Goal: Information Seeking & Learning: Learn about a topic

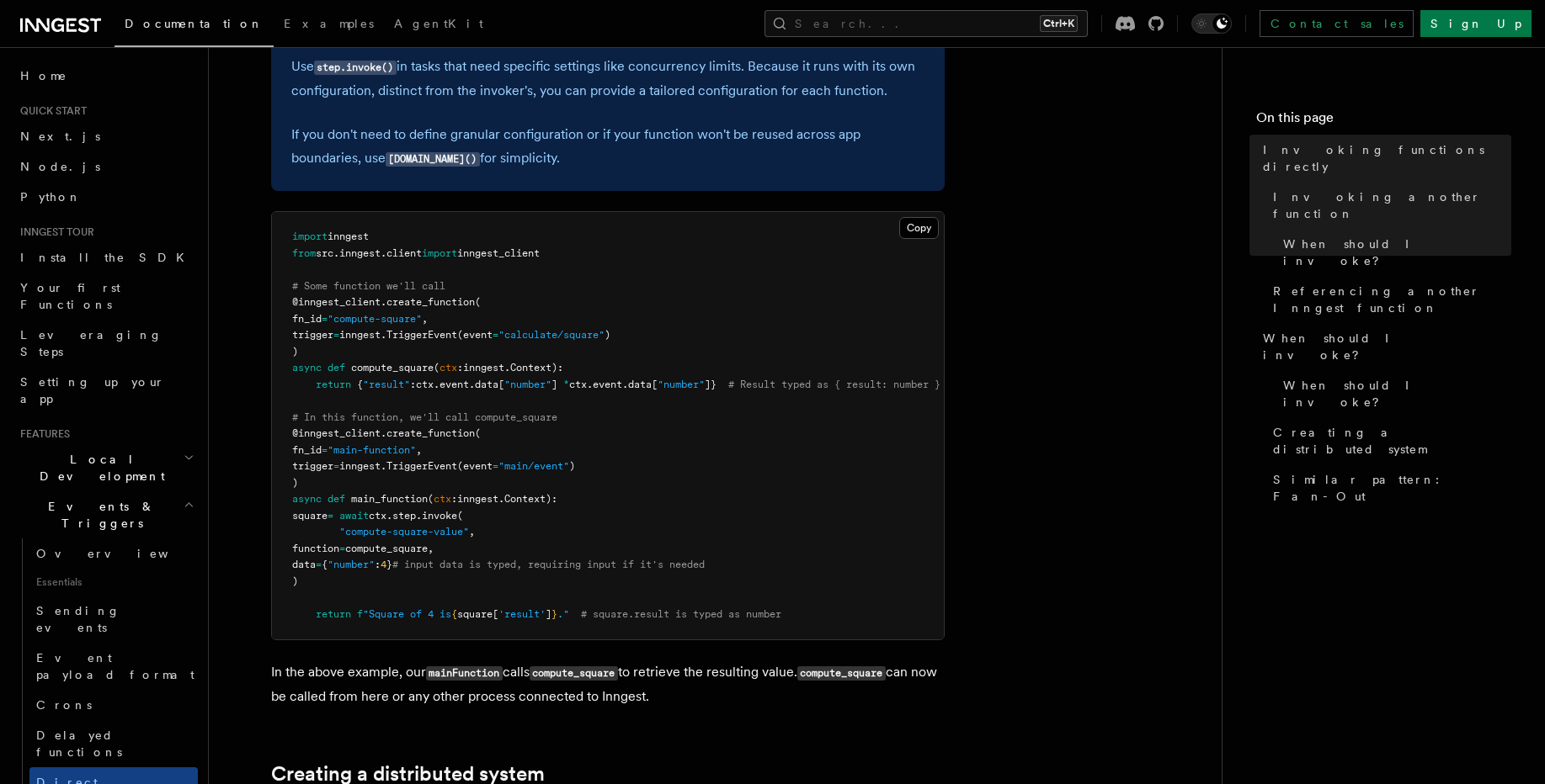
scroll to position [707, 0]
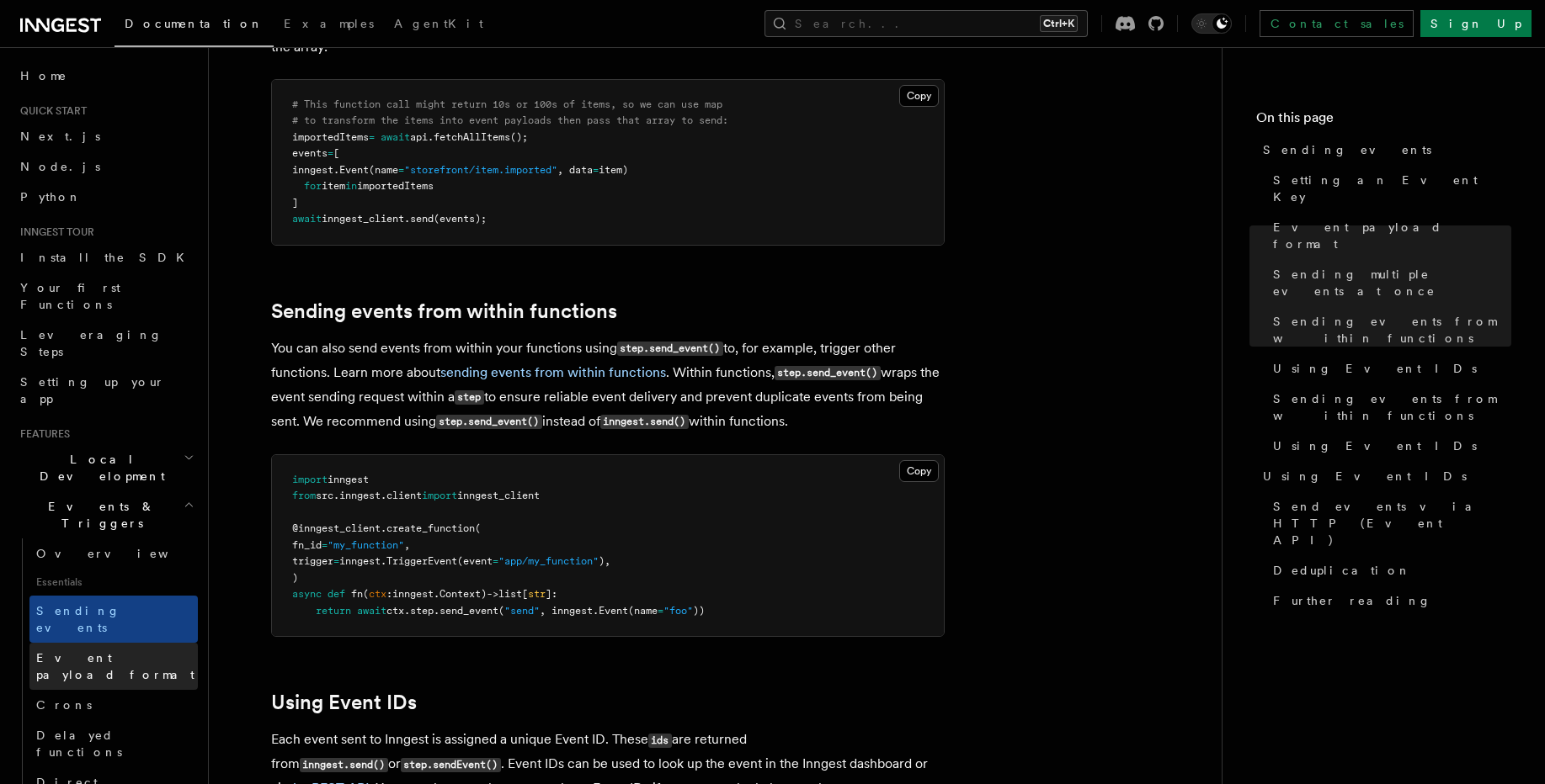
scroll to position [101, 0]
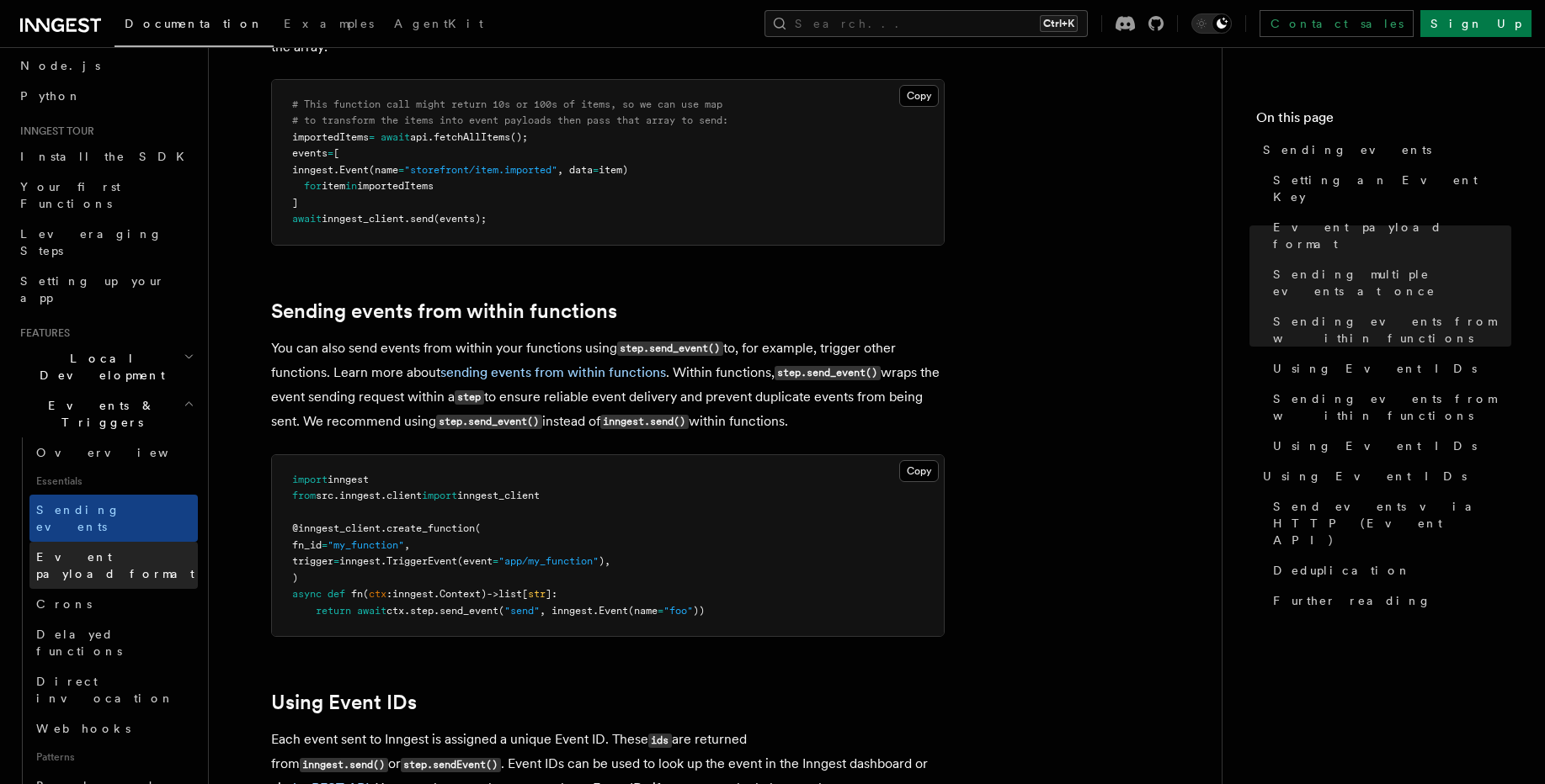
click at [116, 541] on link "Event payload format" at bounding box center [113, 564] width 169 height 47
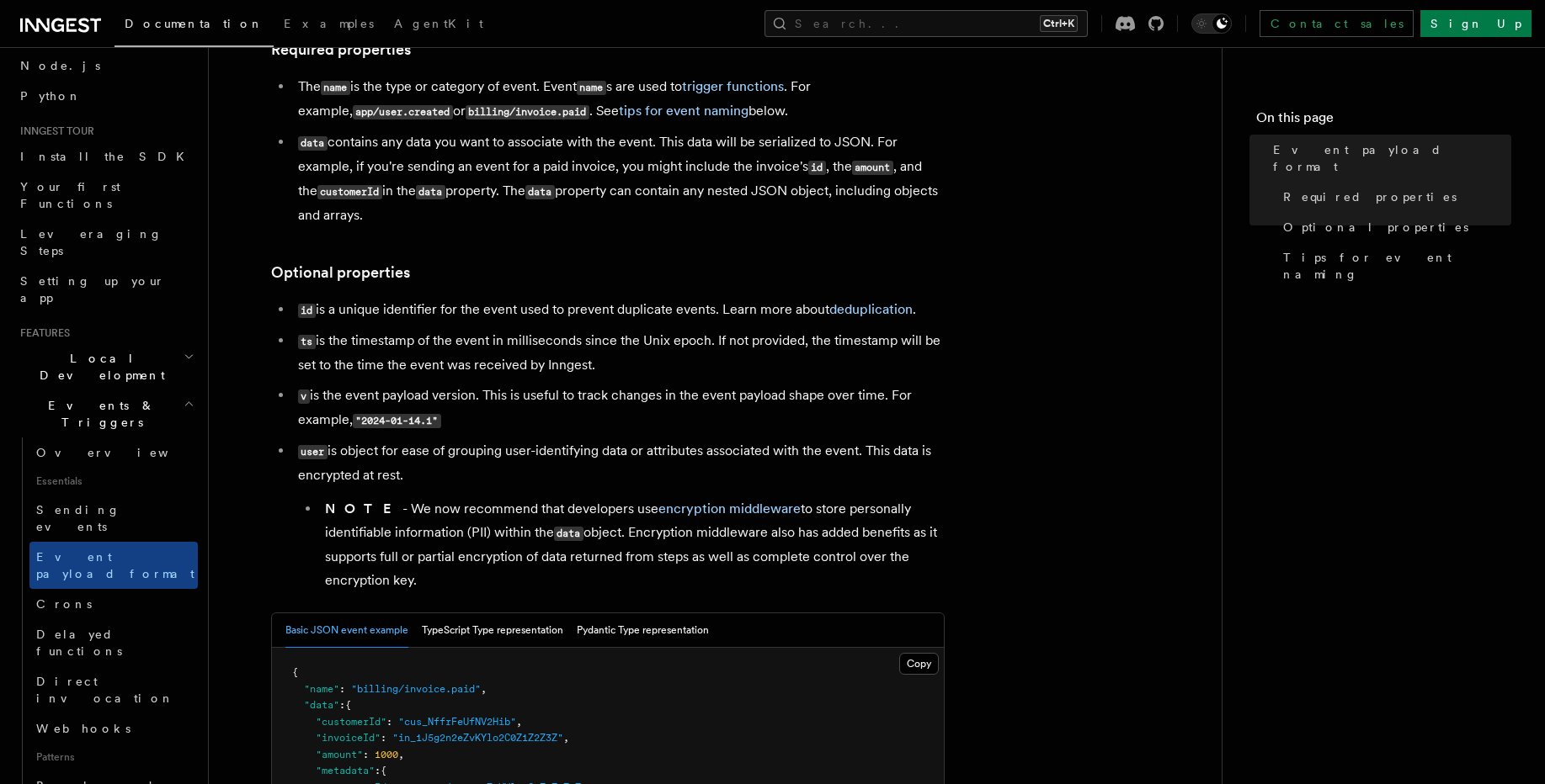
scroll to position [404, 0]
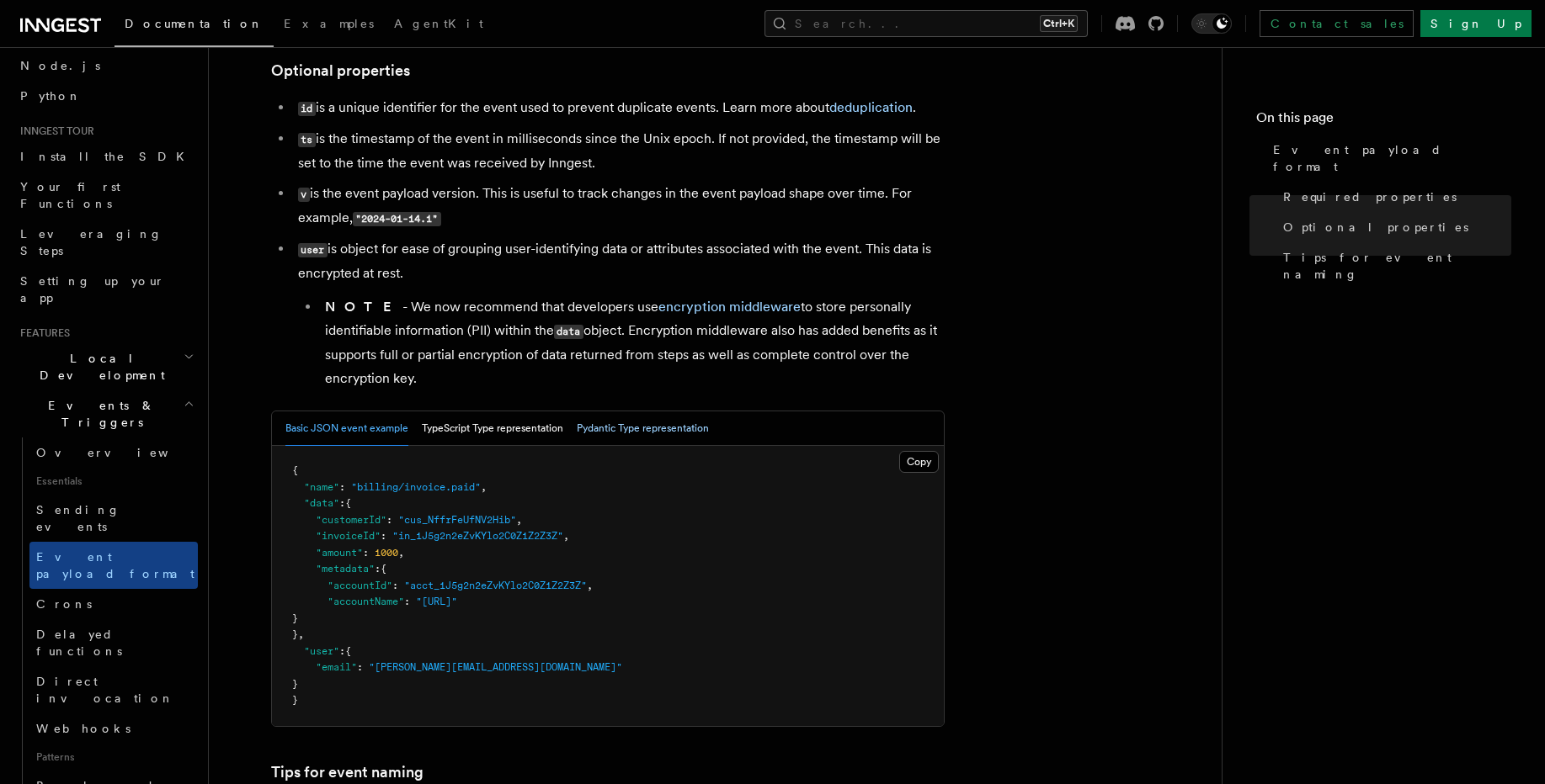
click at [611, 438] on button "Pydantic Type representation" at bounding box center [643, 429] width 132 height 34
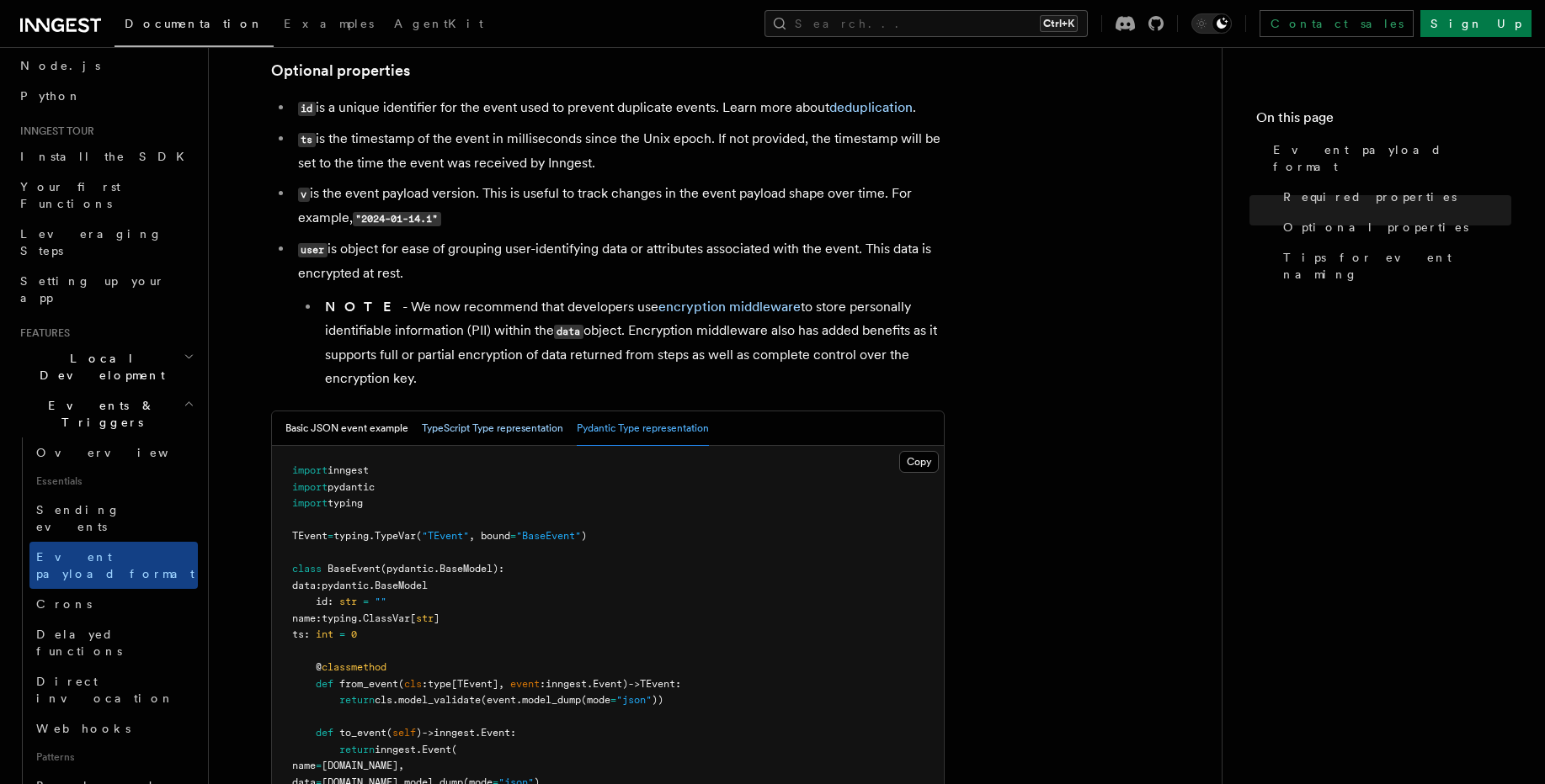
click at [511, 425] on button "TypeScript Type representation" at bounding box center [492, 429] width 141 height 34
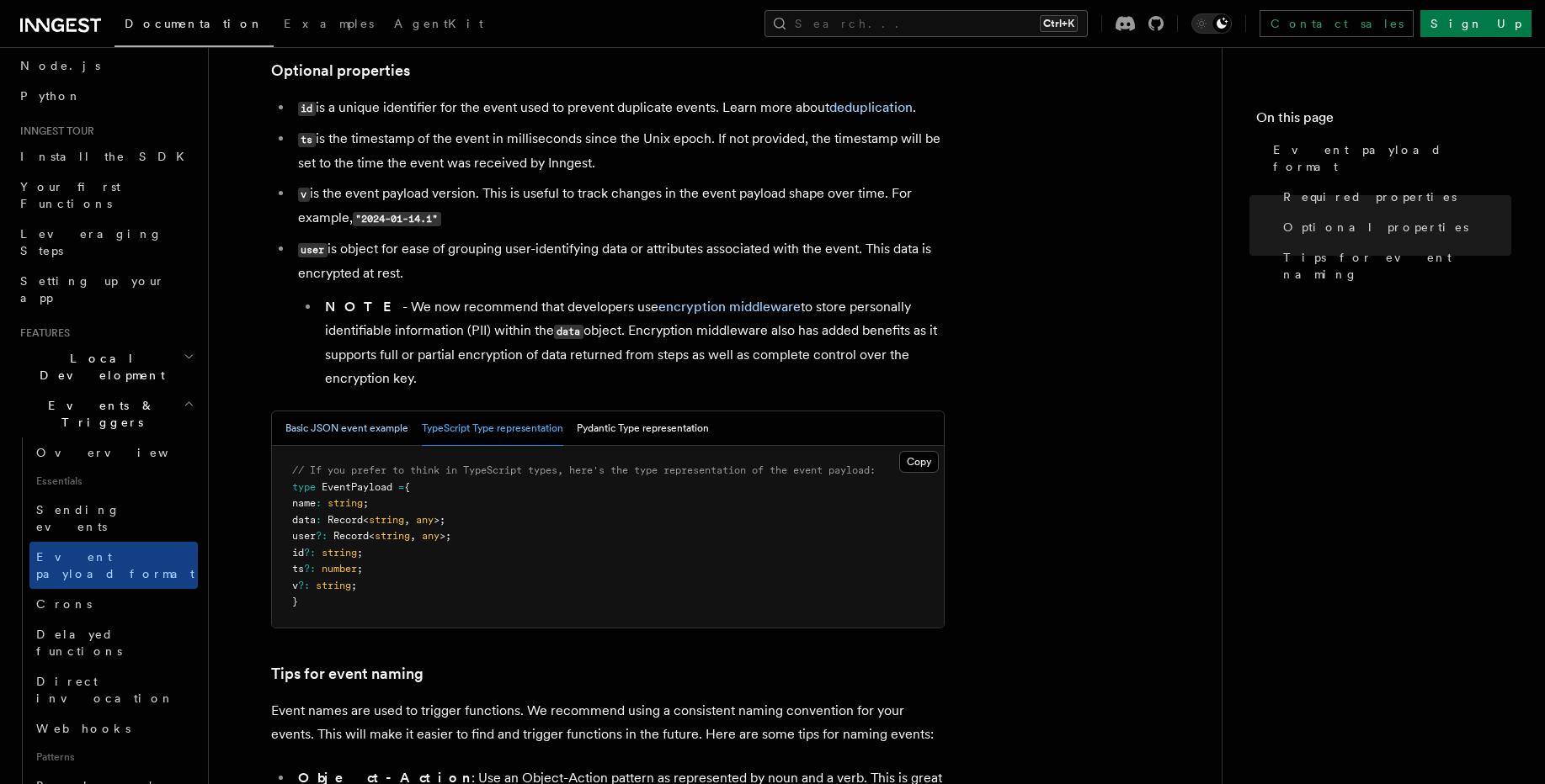
click at [317, 416] on button "Basic JSON event example" at bounding box center [346, 429] width 123 height 34
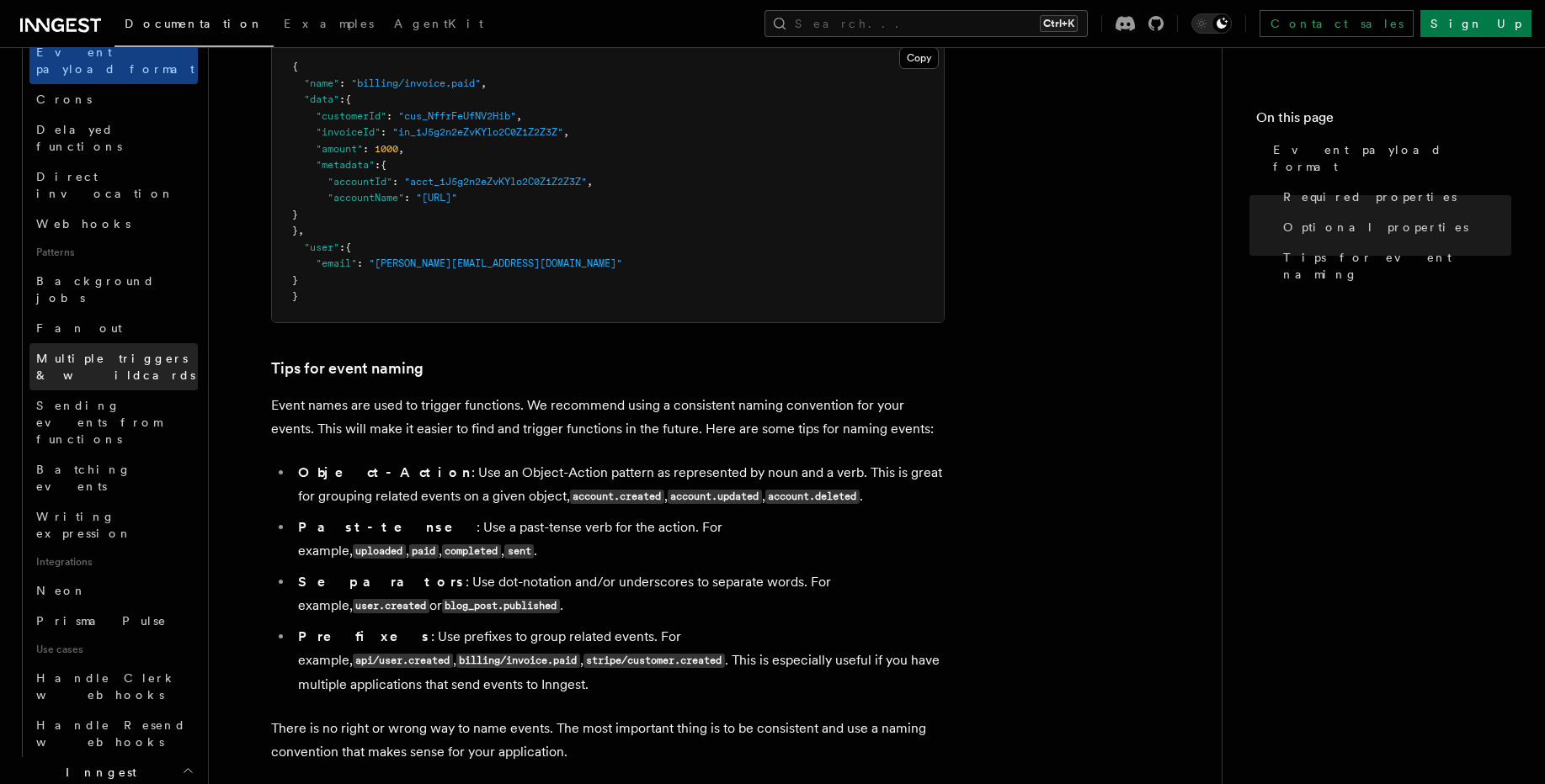
scroll to position [909, 0]
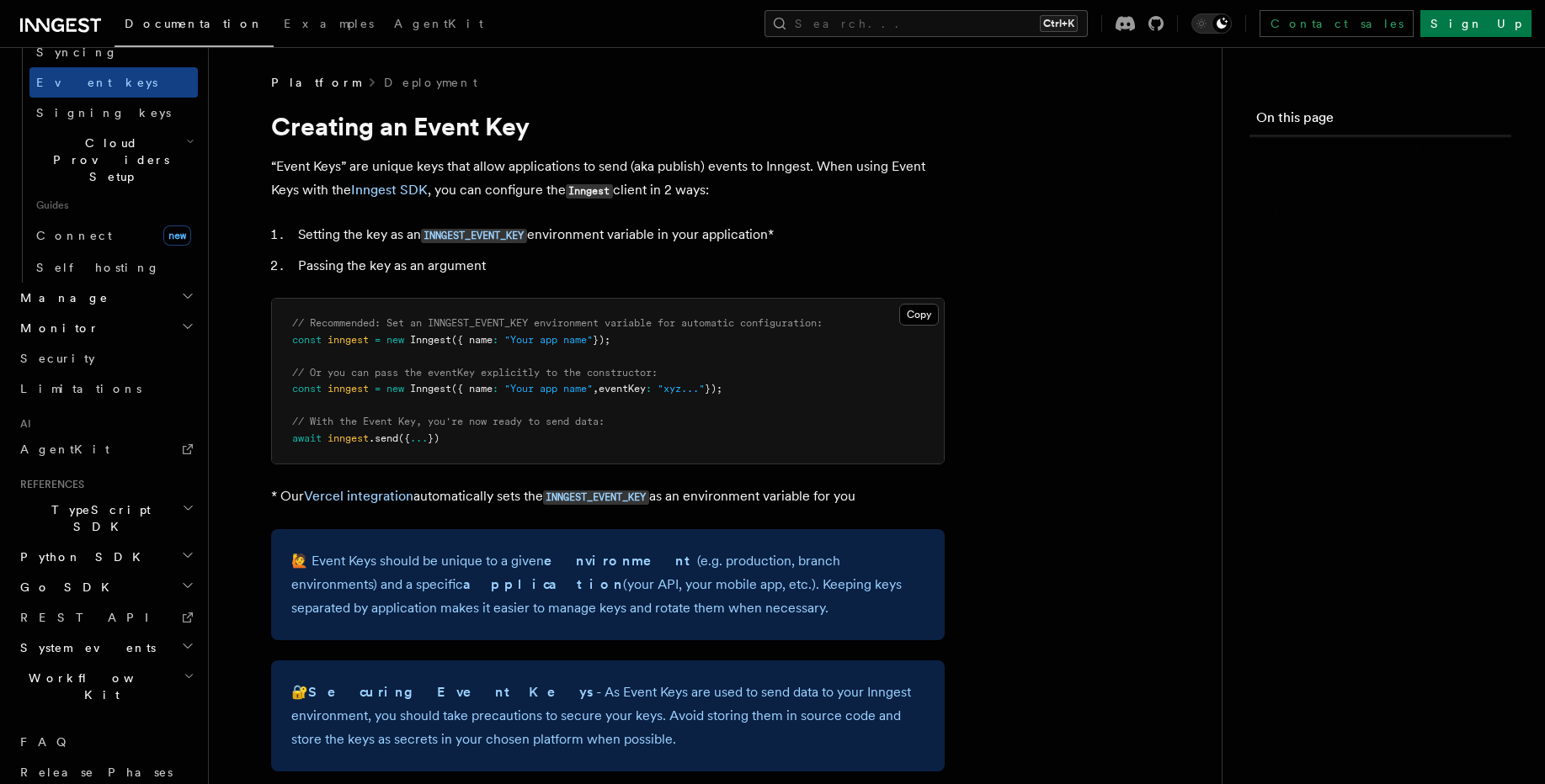
scroll to position [835, 0]
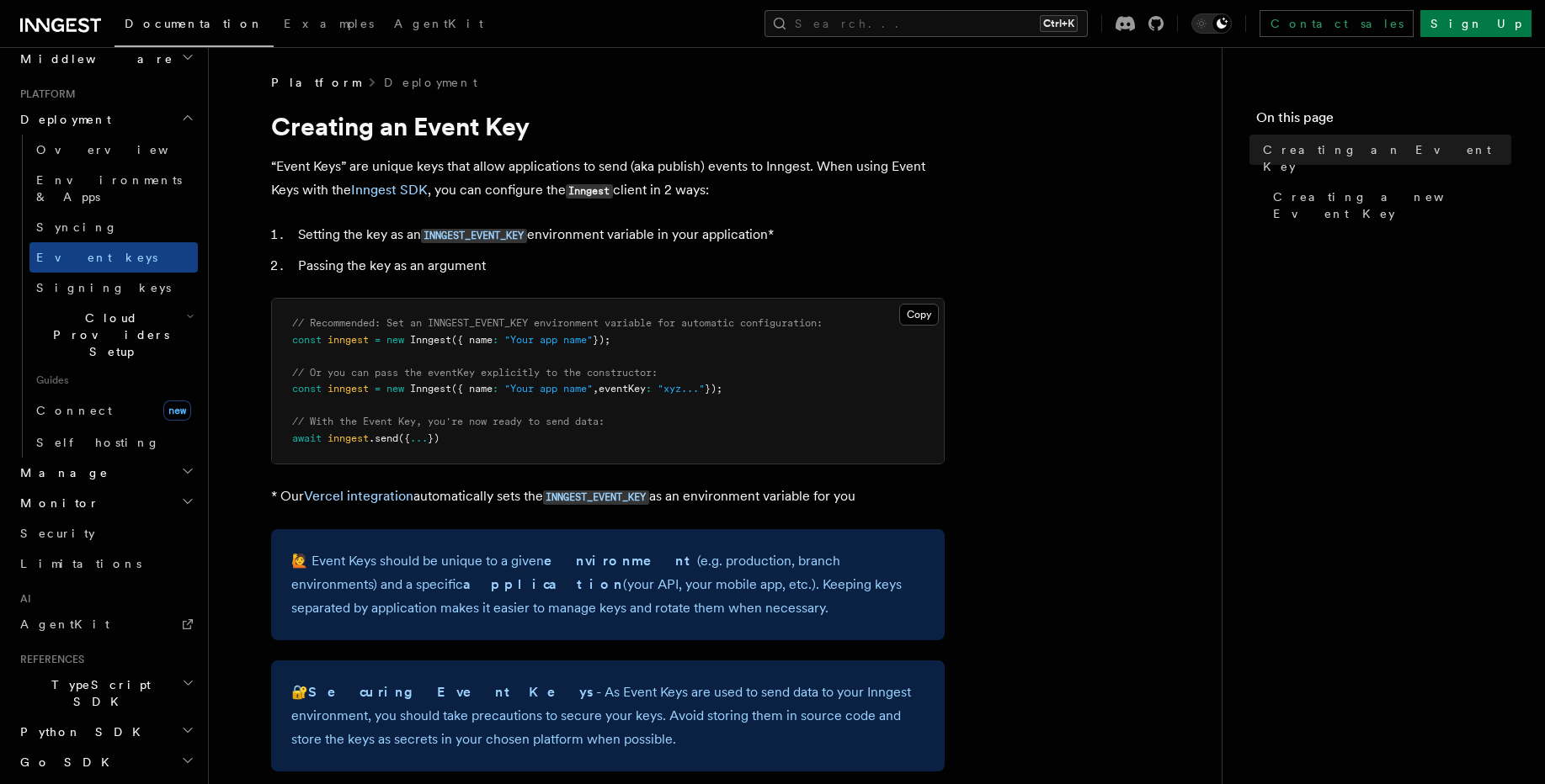
click at [64, 717] on h2 "Python SDK" at bounding box center [105, 732] width 184 height 30
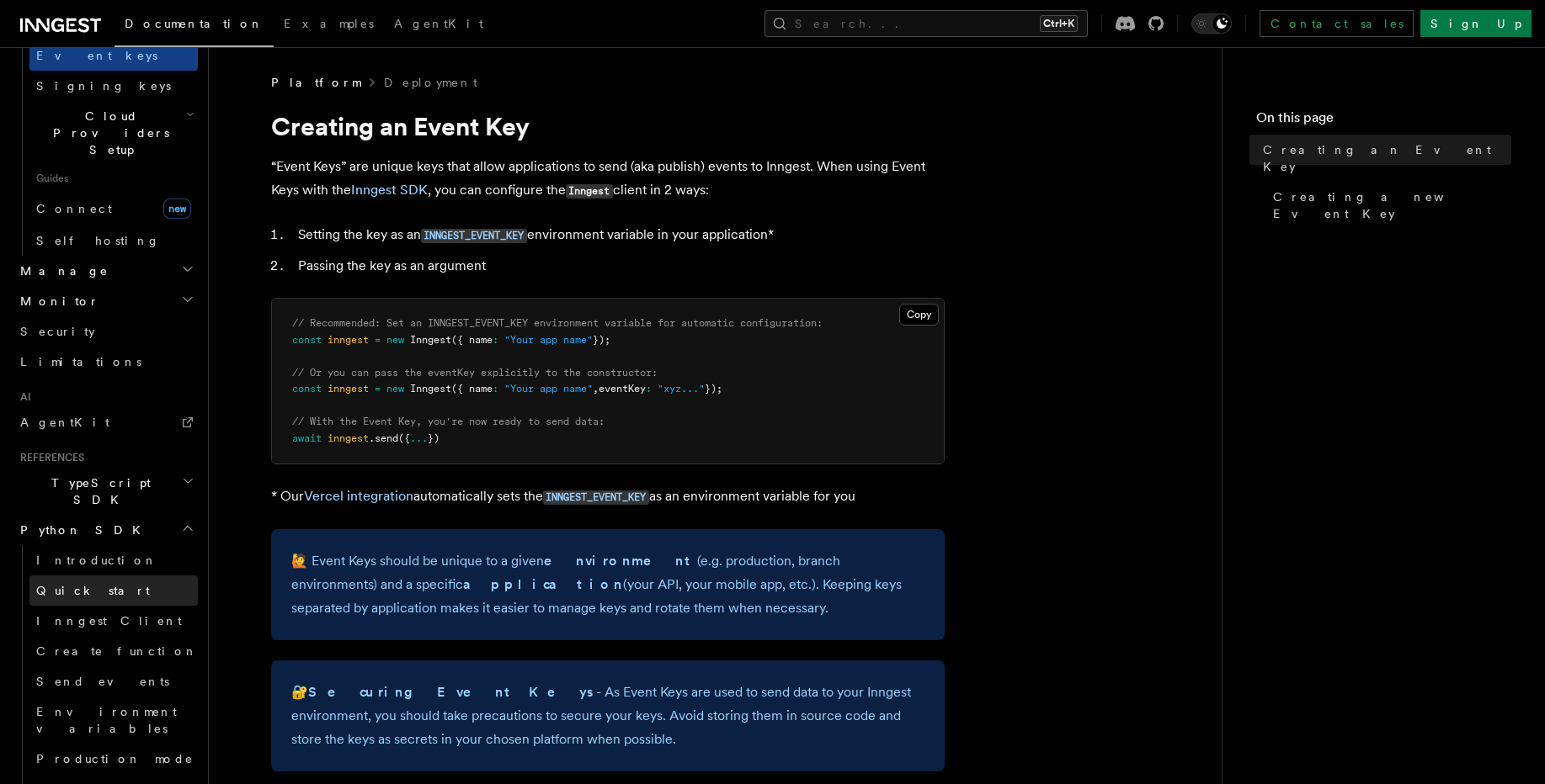
scroll to position [1138, 0]
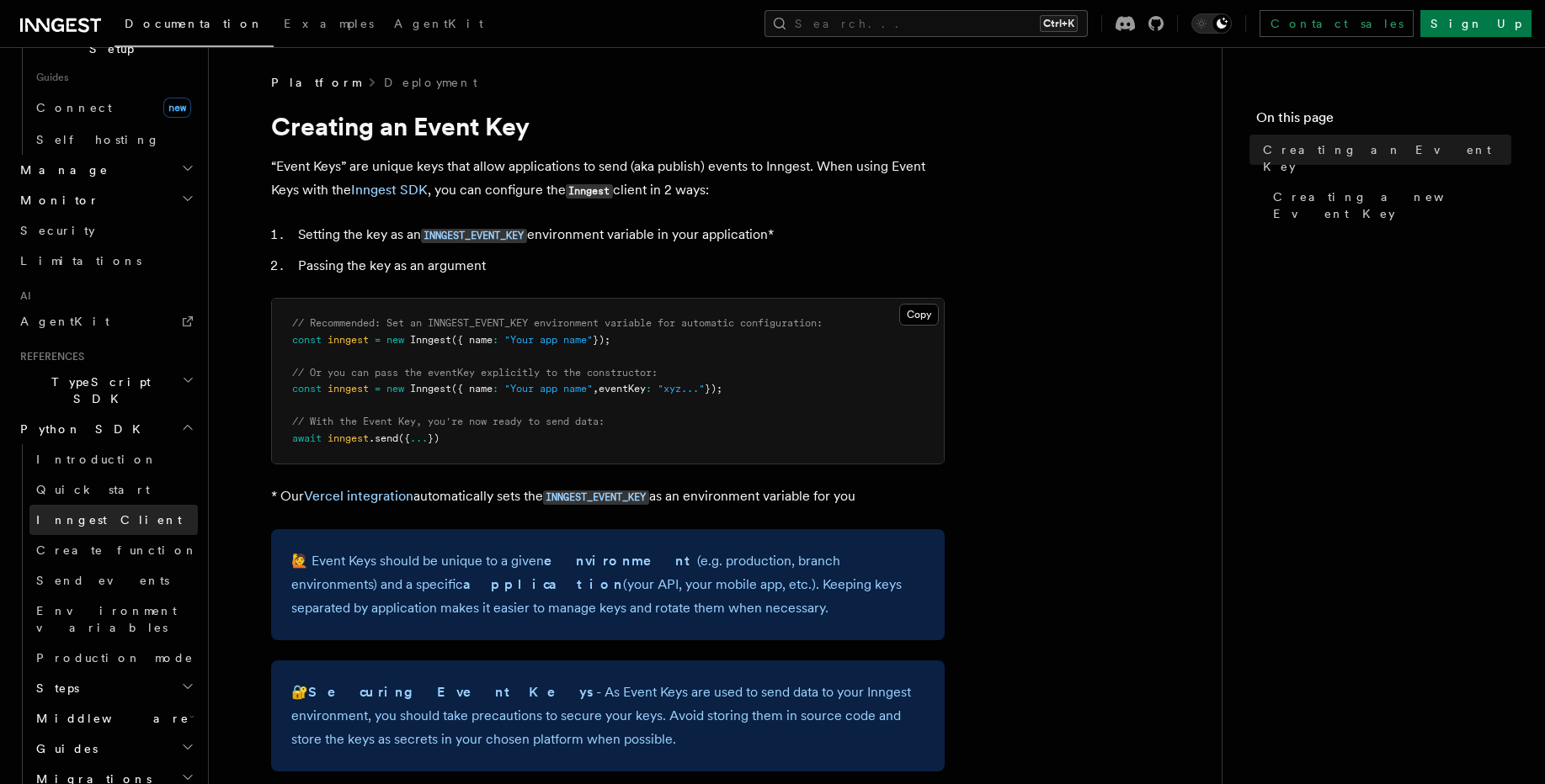
click at [102, 505] on link "Inngest Client" at bounding box center [113, 520] width 169 height 30
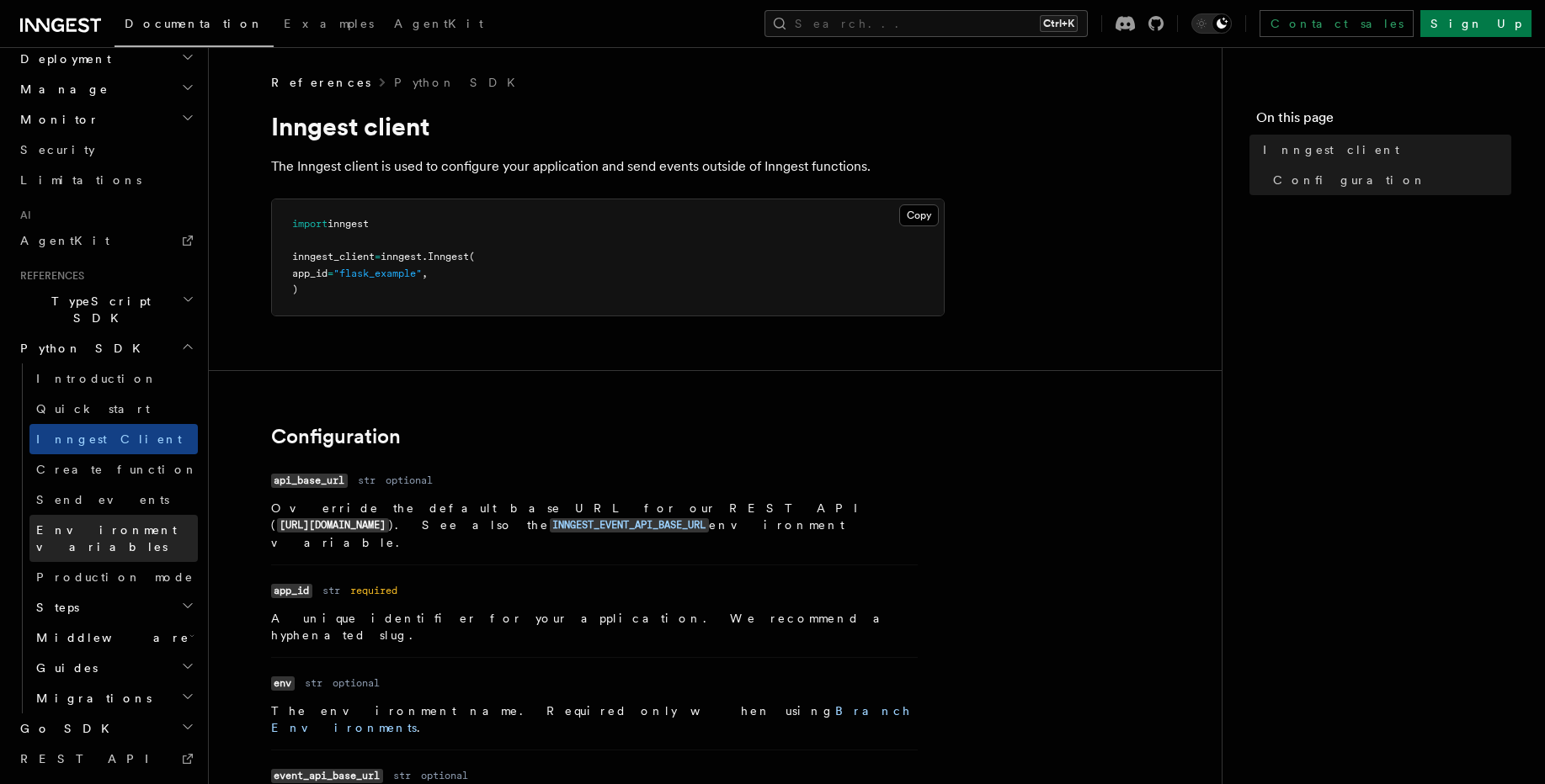
click at [101, 515] on link "Environment variables" at bounding box center [113, 538] width 169 height 47
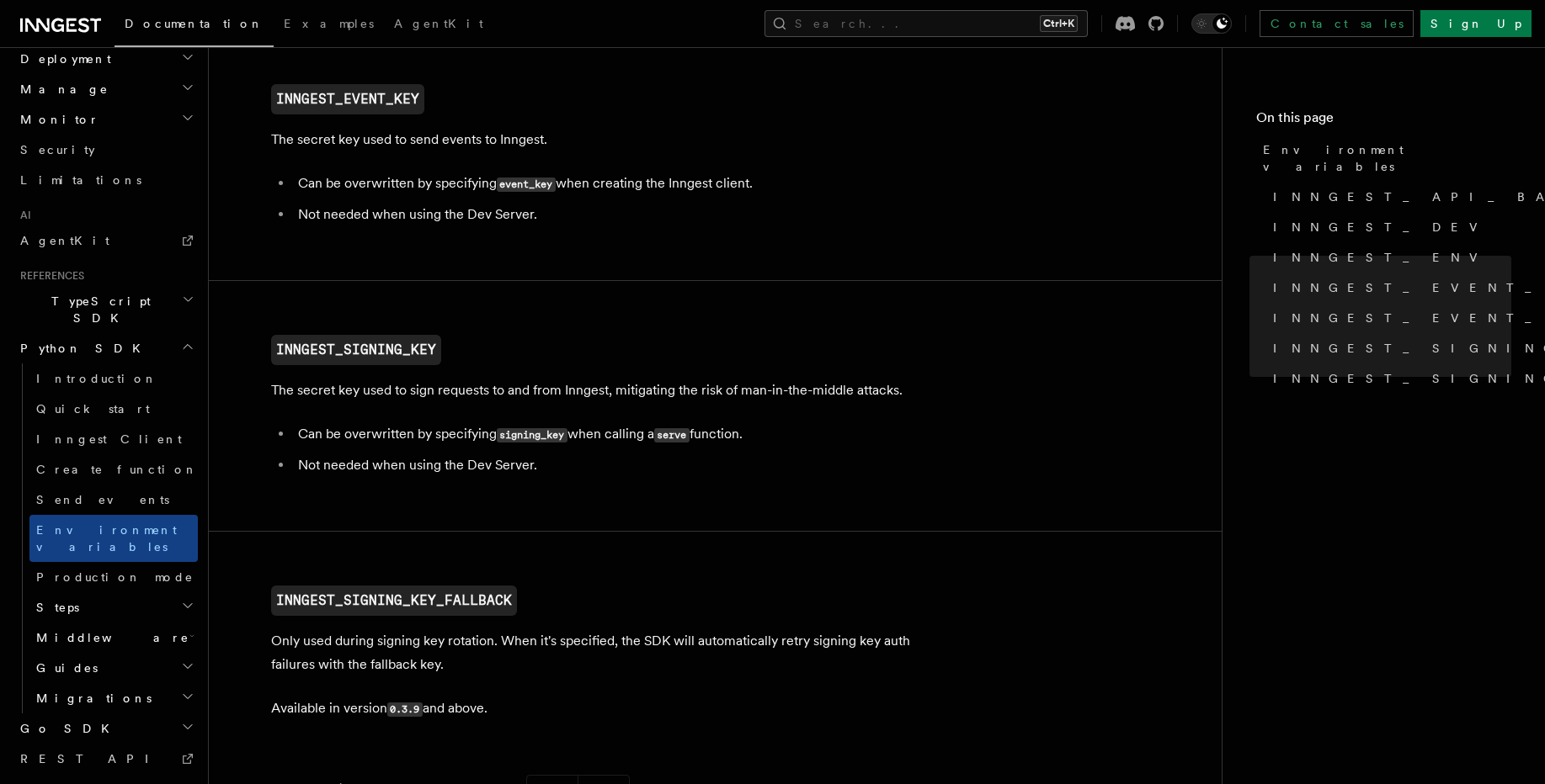
scroll to position [1717, 0]
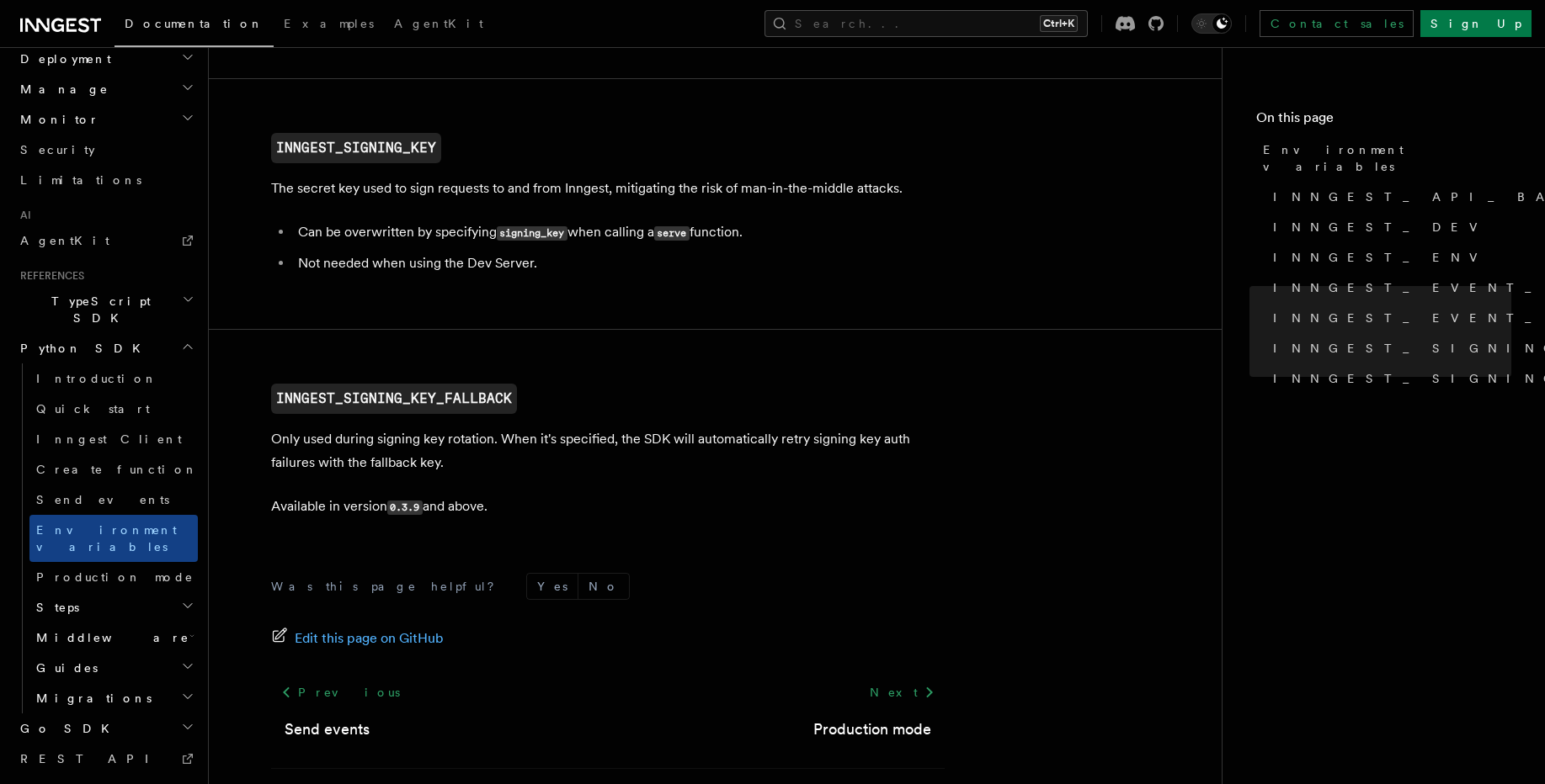
click at [63, 599] on span "Steps" at bounding box center [54, 607] width 49 height 17
click at [86, 593] on h2 "Steps" at bounding box center [113, 608] width 169 height 30
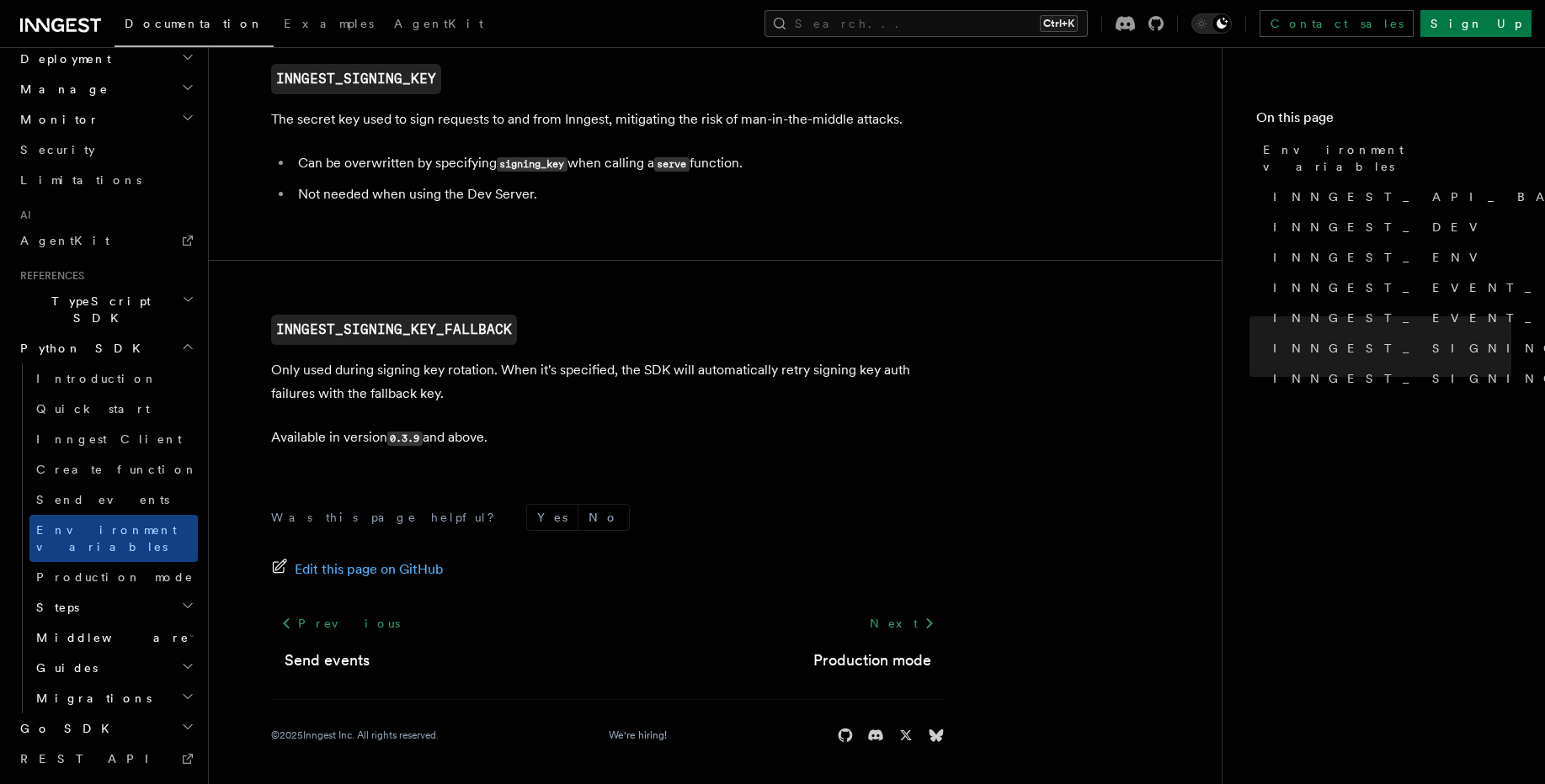
click at [97, 713] on h2 "Go SDK" at bounding box center [105, 728] width 184 height 30
click at [97, 653] on h2 "Guides" at bounding box center [113, 668] width 169 height 30
click at [97, 630] on span "Middleware" at bounding box center [109, 638] width 160 height 17
click at [97, 593] on h2 "Steps" at bounding box center [113, 608] width 169 height 30
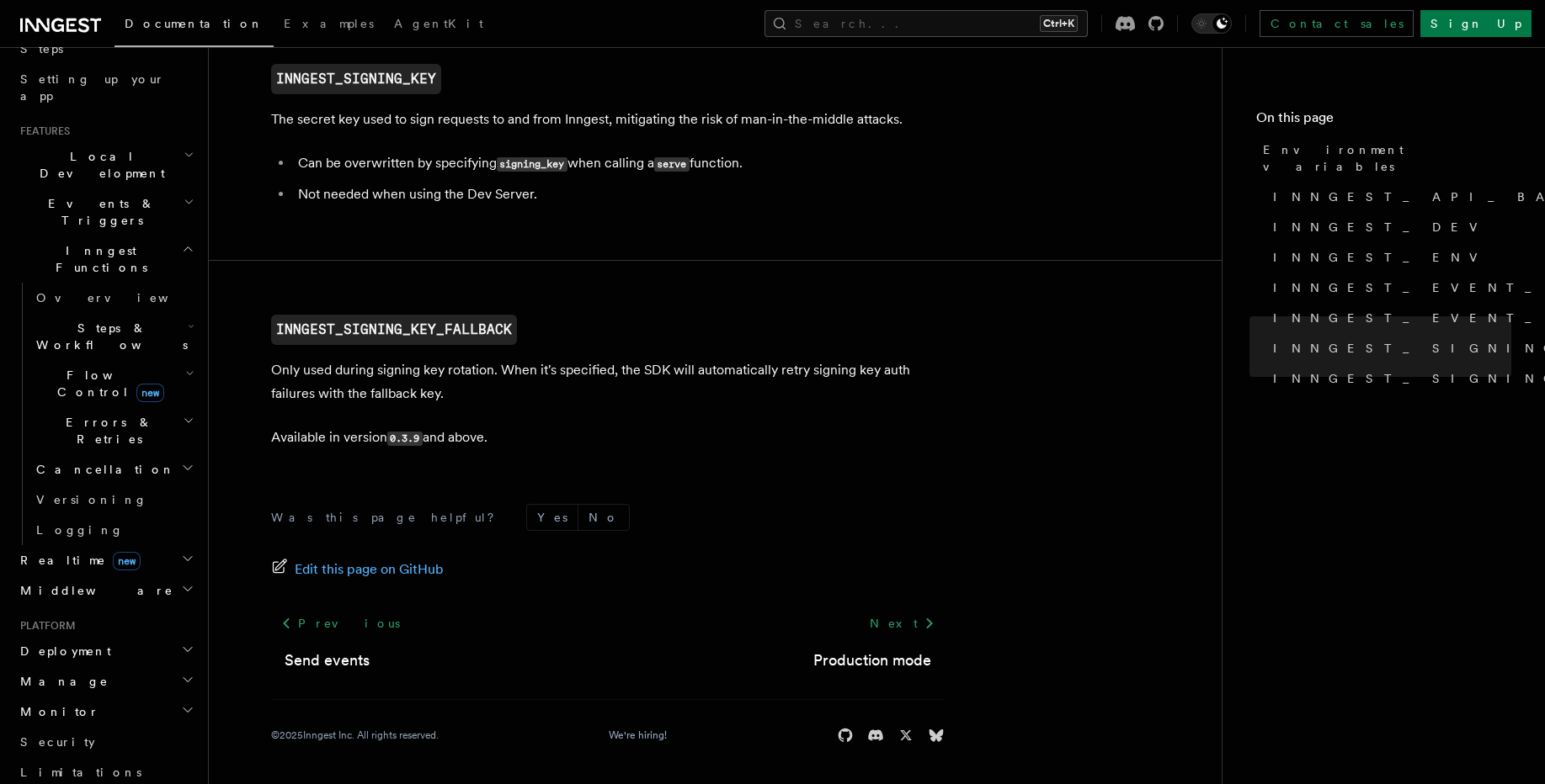
scroll to position [404, 0]
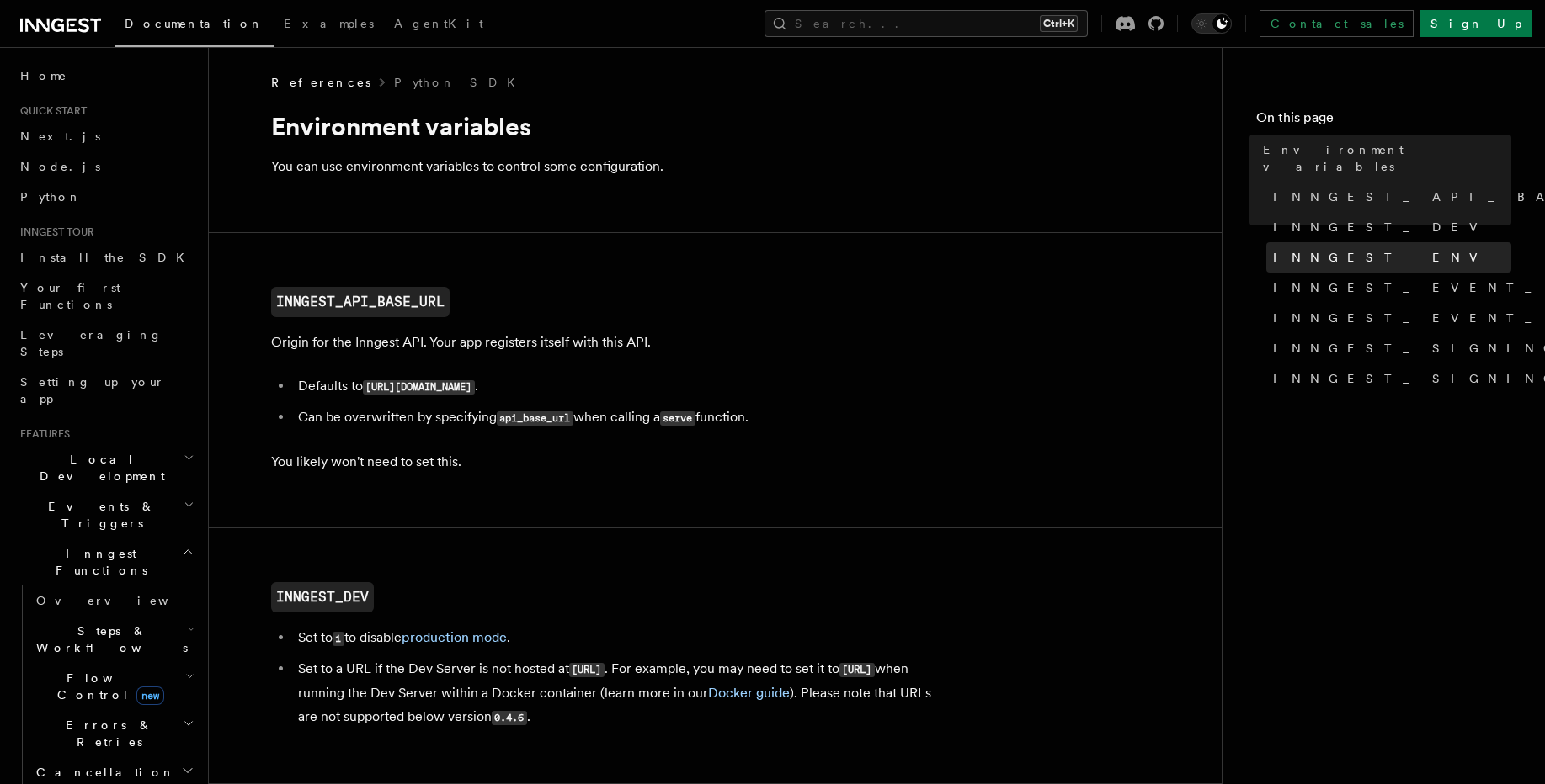
click at [1373, 244] on link "INNGEST_ENV" at bounding box center [1389, 258] width 245 height 30
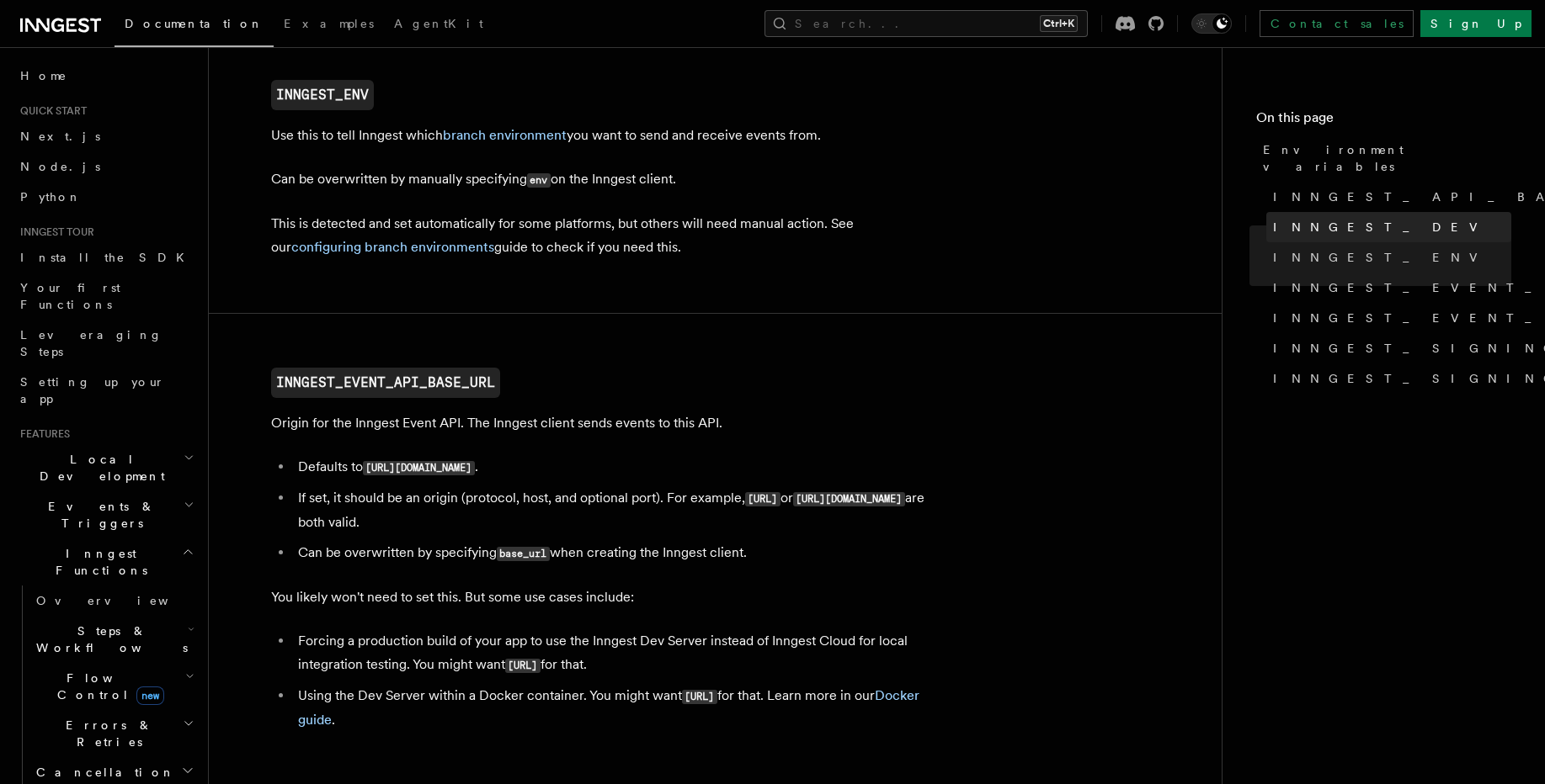
click at [1343, 219] on span "INNGEST_DEV" at bounding box center [1380, 227] width 214 height 17
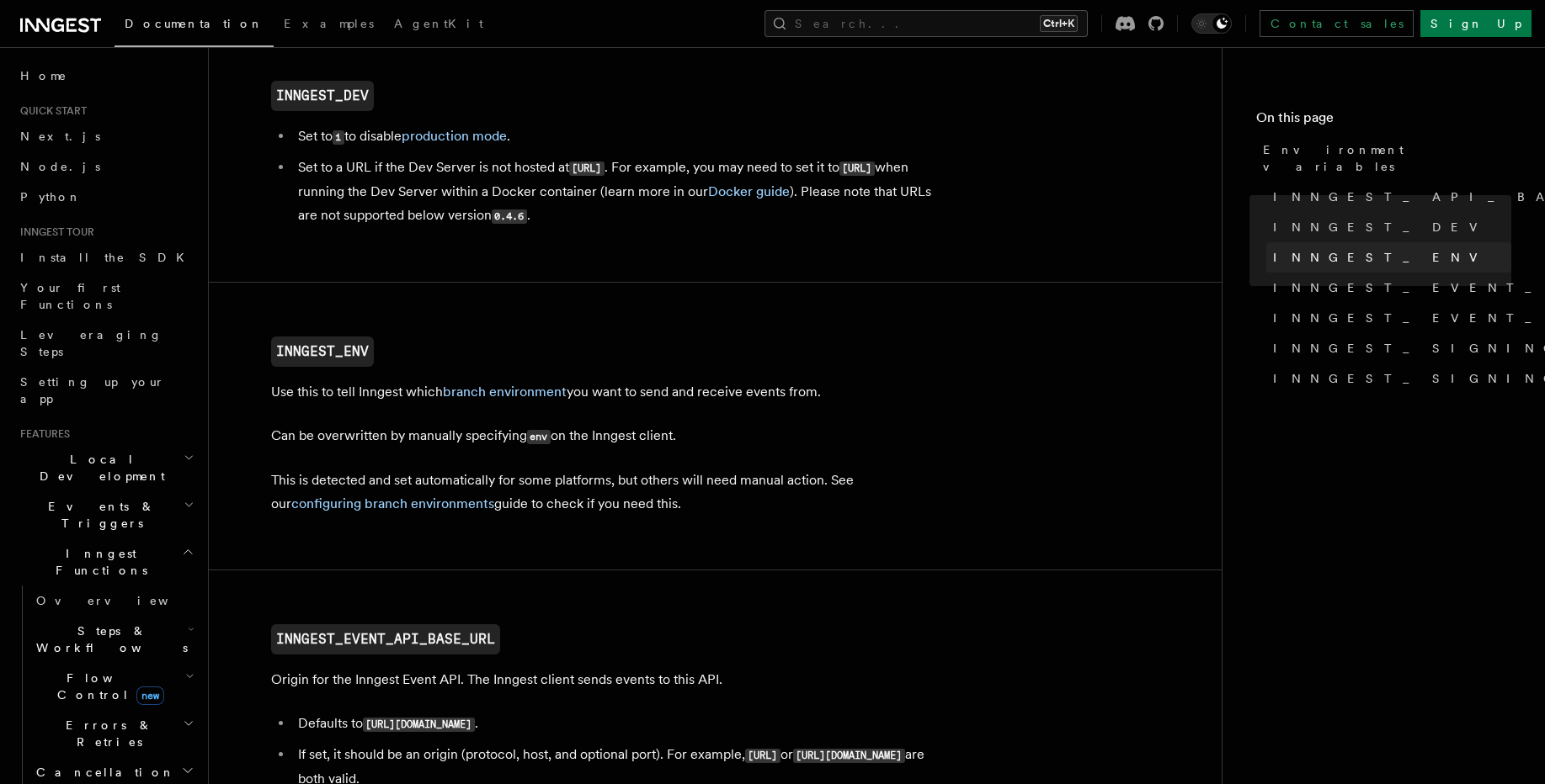
click at [1343, 249] on span "INNGEST_ENV" at bounding box center [1380, 257] width 214 height 17
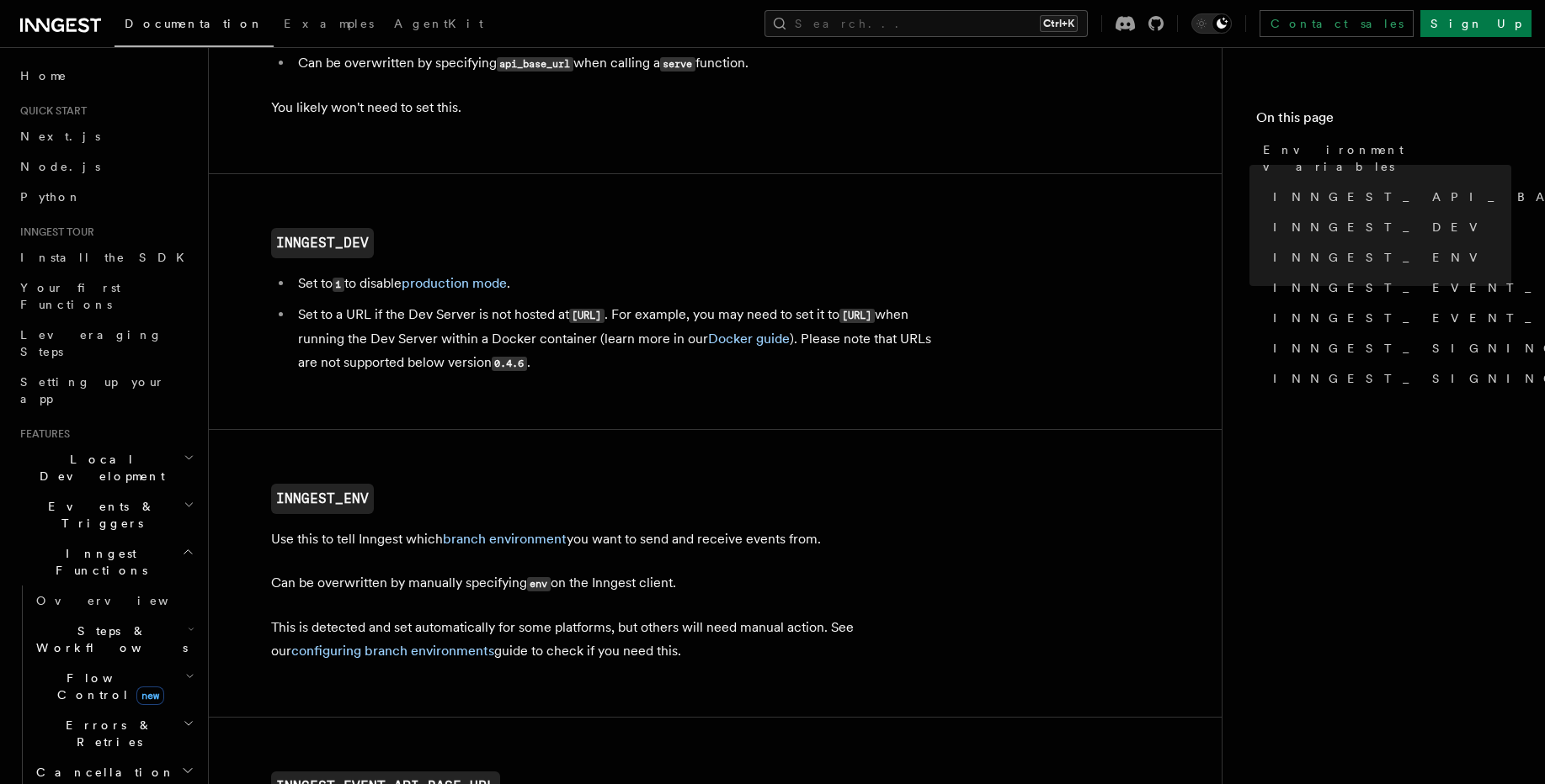
scroll to position [202, 0]
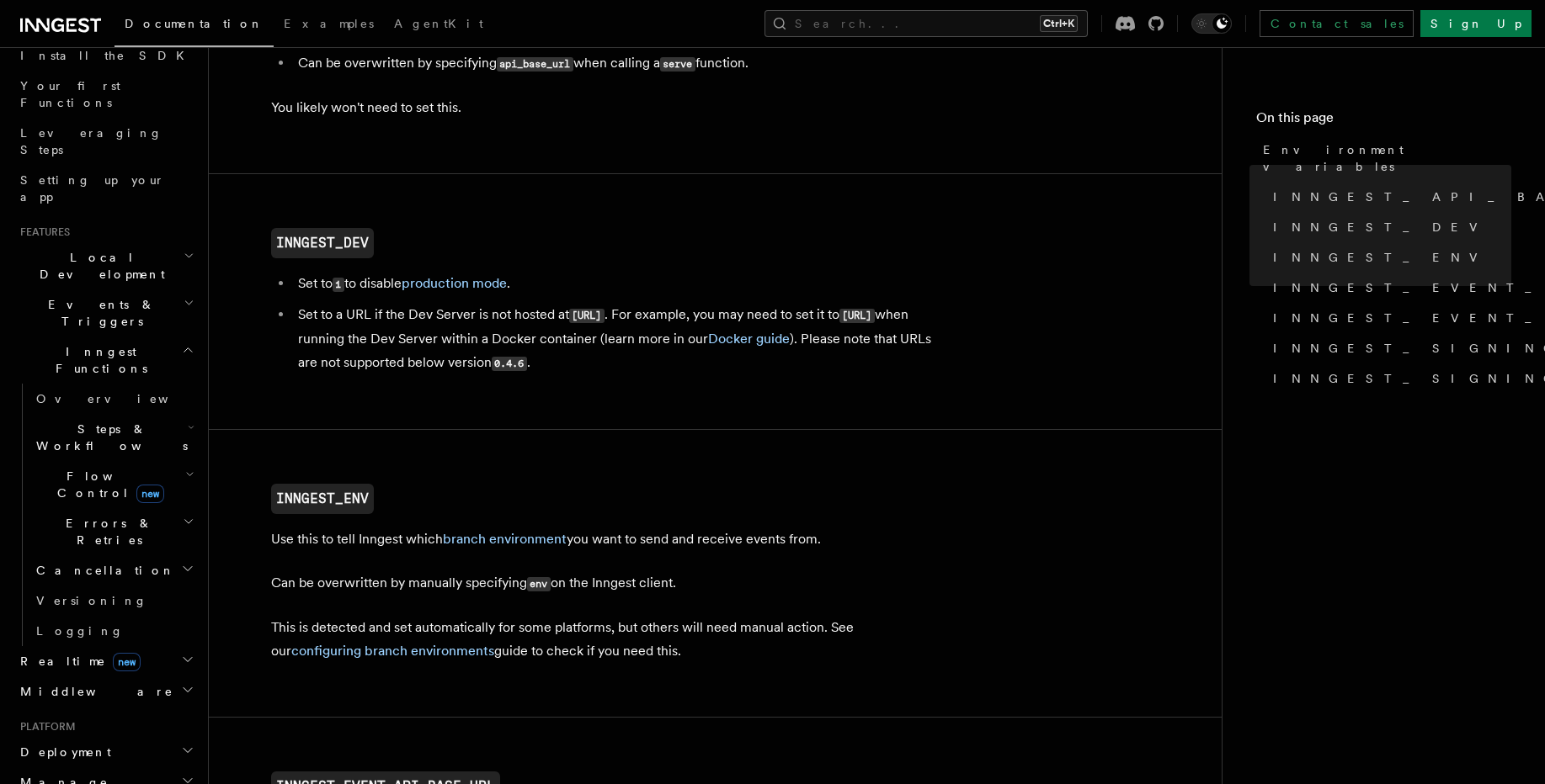
click at [92, 556] on h2 "Cancellation" at bounding box center [113, 571] width 169 height 30
click at [111, 508] on h2 "Errors & Retries" at bounding box center [113, 531] width 169 height 47
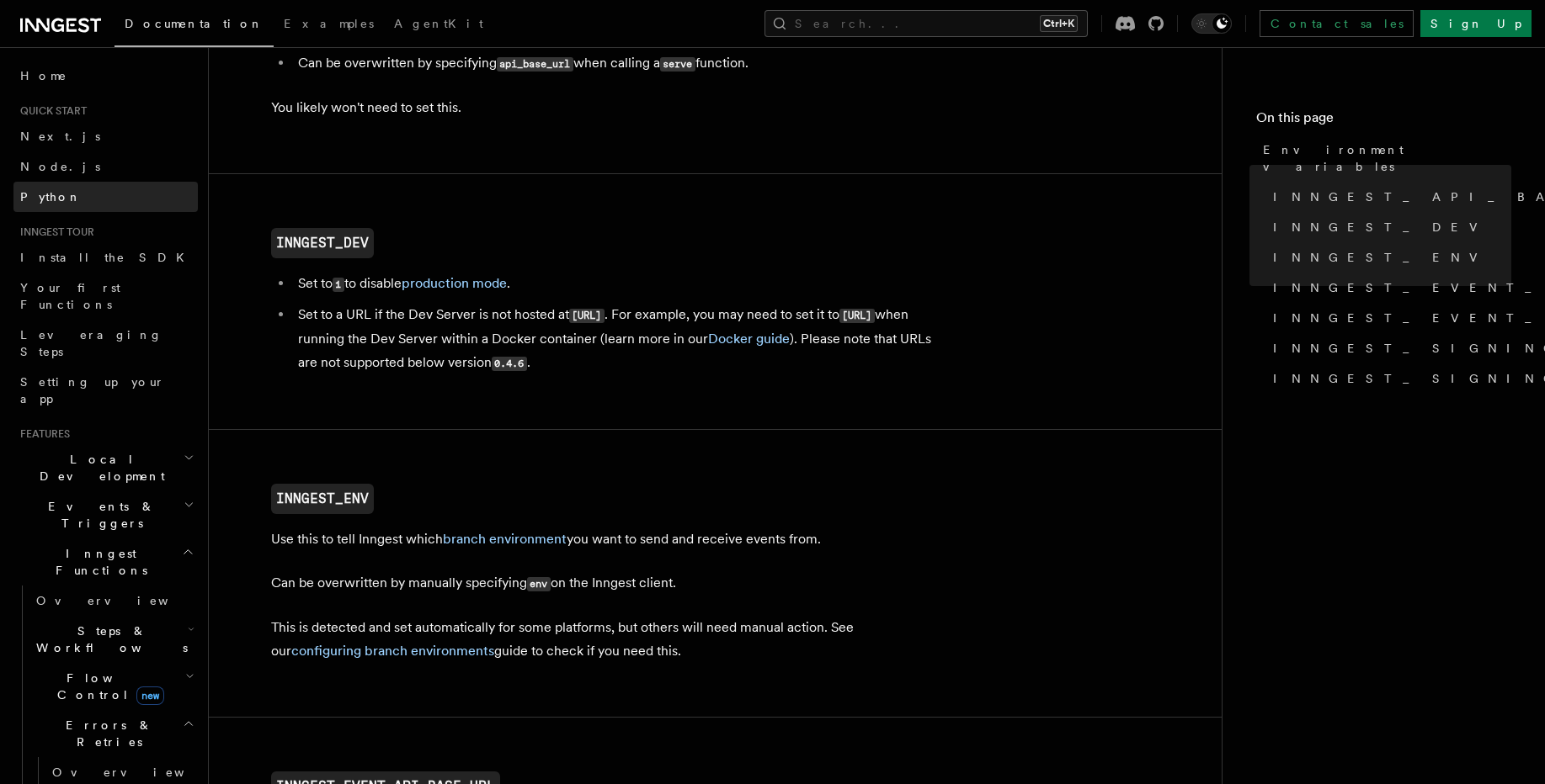
click at [46, 200] on span "Python" at bounding box center [51, 197] width 62 height 13
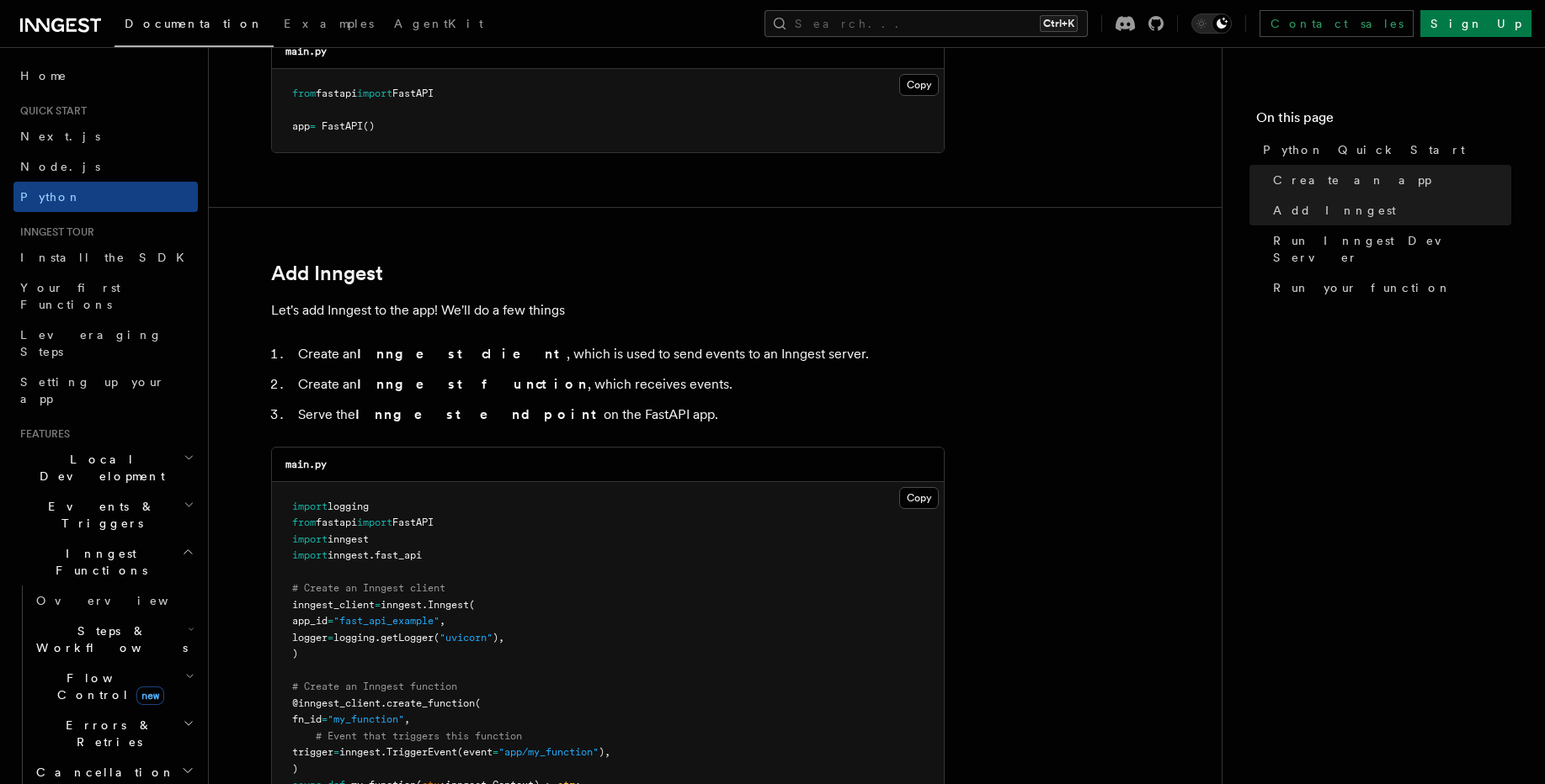
scroll to position [1414, 0]
